Goal: Understand process/instructions: Learn how to perform a task or action

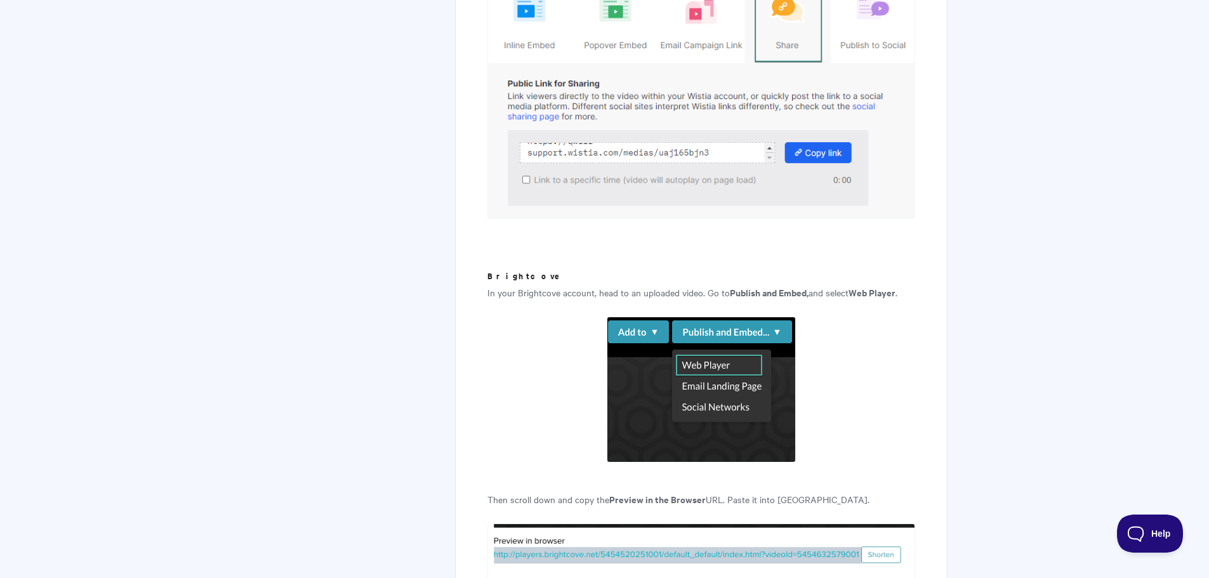
scroll to position [3147, 0]
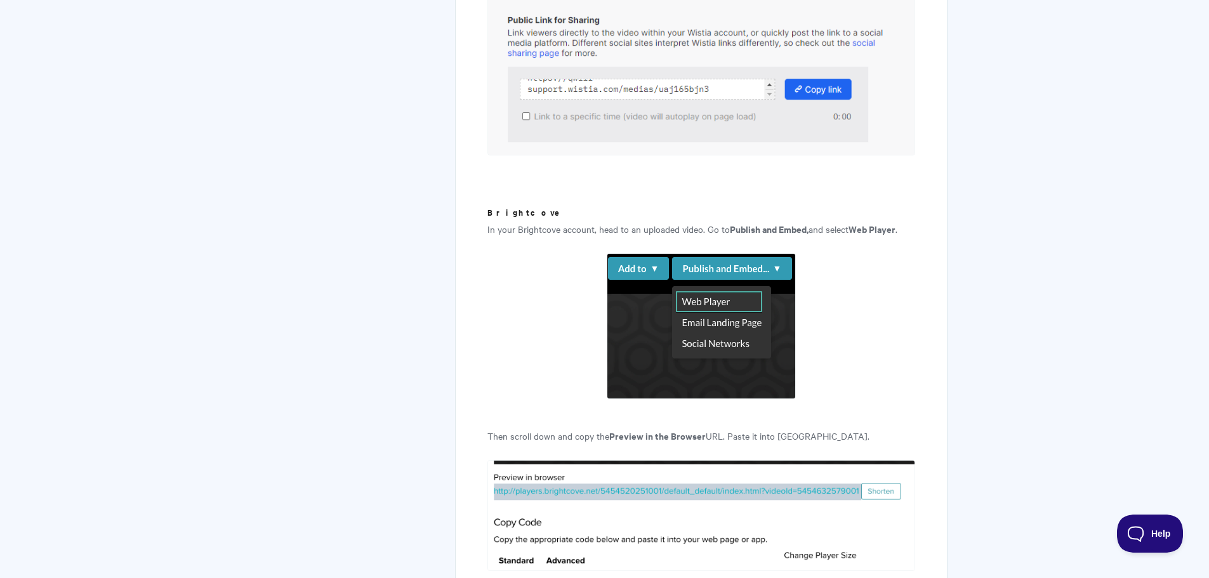
click at [524, 222] on p "In your Brightcove account, head to an uploaded video. Go to Publish and Embed,…" at bounding box center [701, 229] width 427 height 15
copy p "Brightcove"
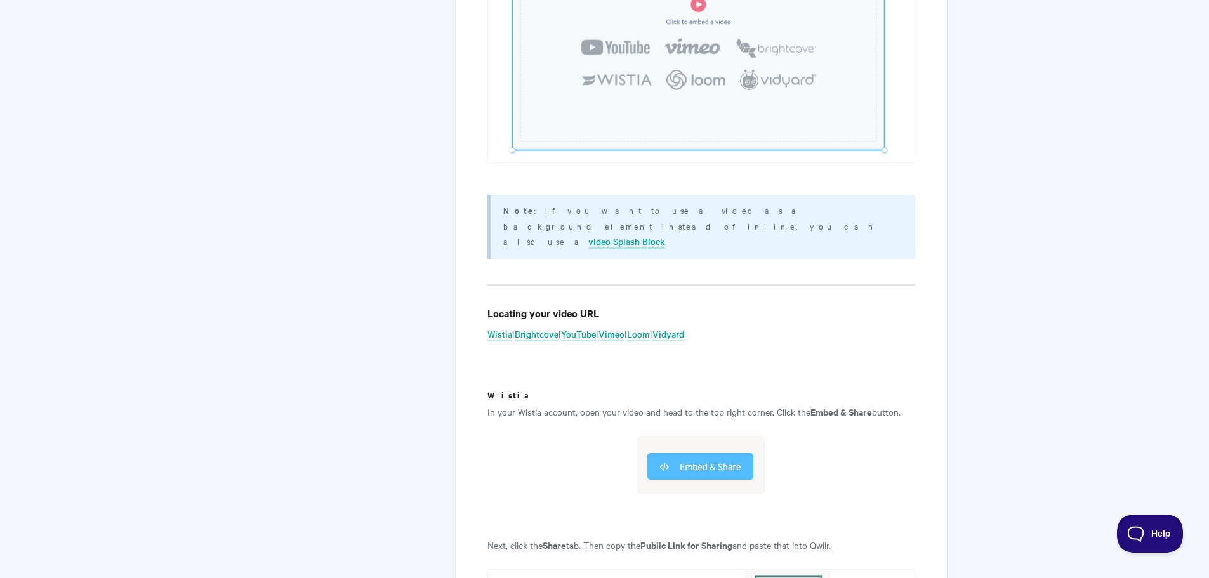
scroll to position [2512, 0]
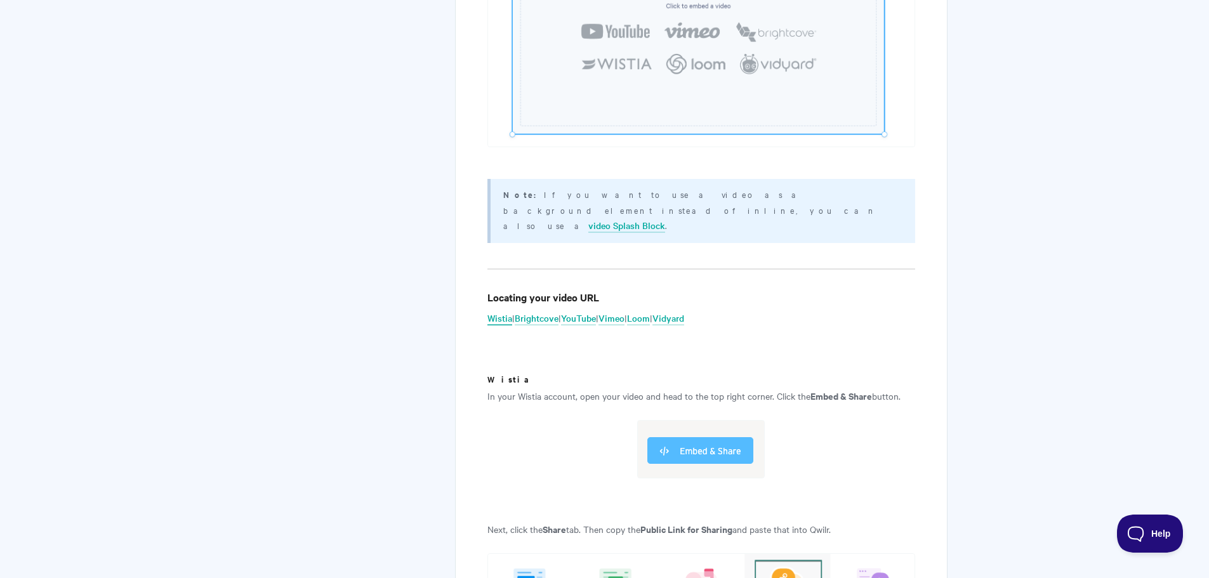
click at [506, 312] on link "Wistia" at bounding box center [500, 319] width 25 height 14
drag, startPoint x: 475, startPoint y: 275, endPoint x: 515, endPoint y: 274, distance: 40.6
click at [515, 274] on div "Adding Videos to your Page Bring your Qwilr Page to life with a Video! Engage y…" at bounding box center [701, 160] width 492 height 5093
copy p "Wistia"
